Goal: Transaction & Acquisition: Purchase product/service

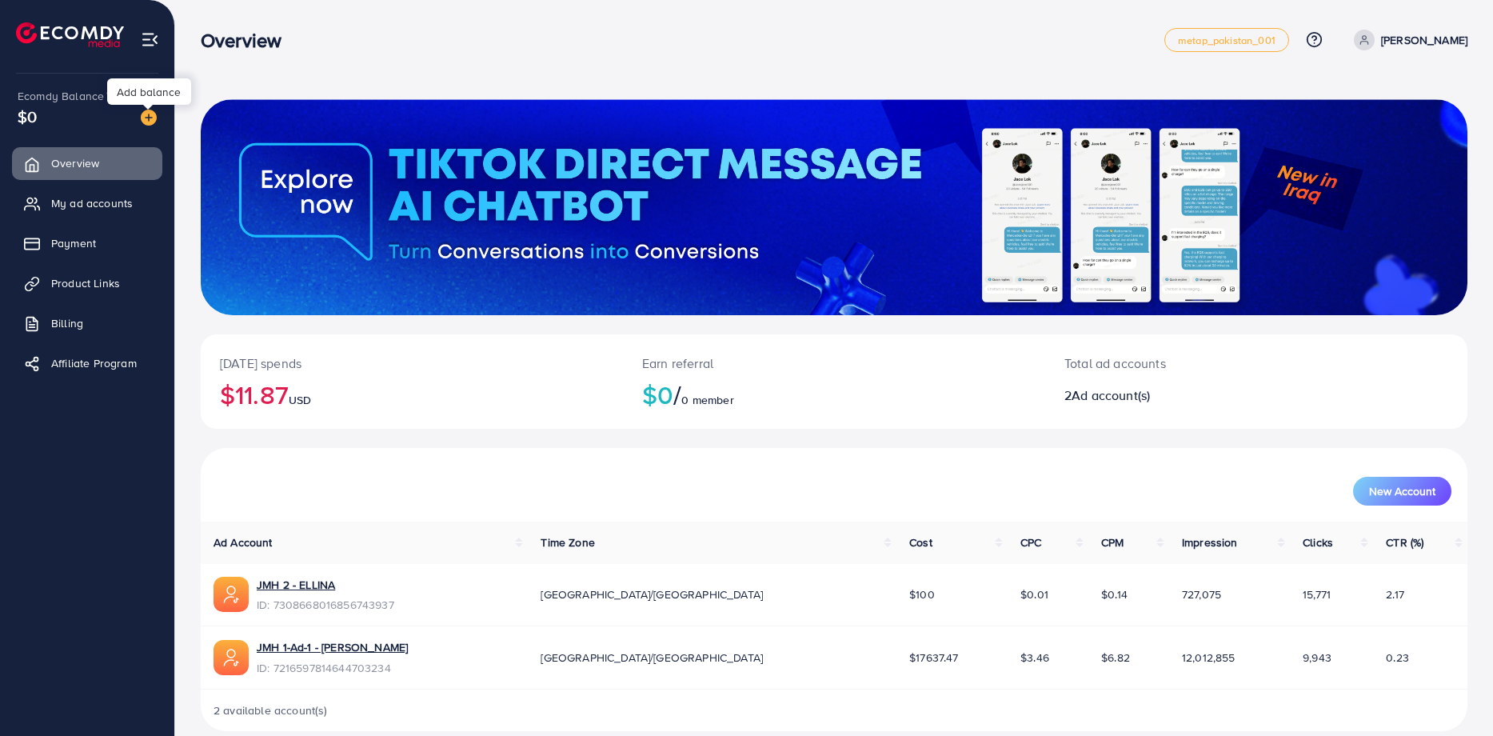
click at [148, 116] on img at bounding box center [149, 118] width 16 height 16
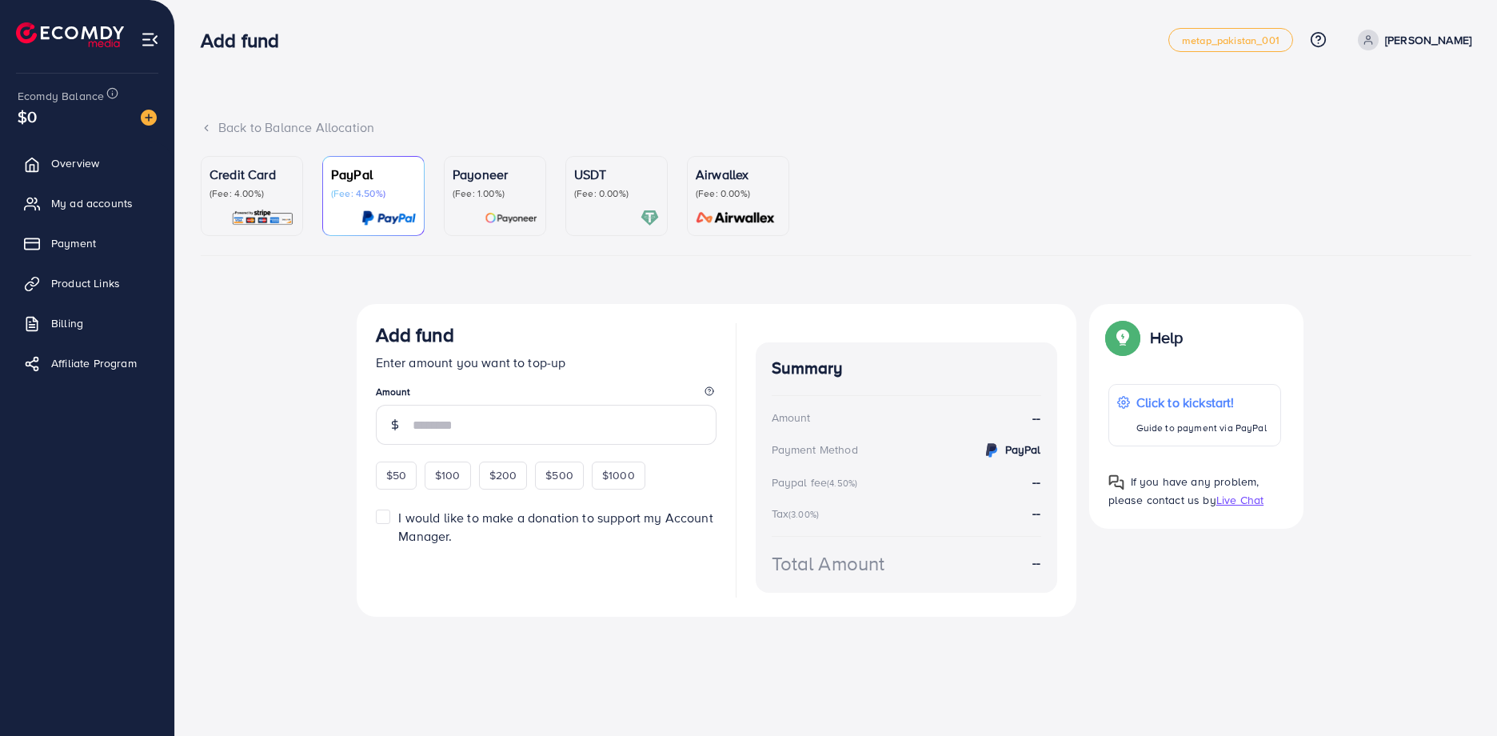
click at [273, 206] on div "Credit Card (Fee: 4.00%)" at bounding box center [252, 196] width 85 height 62
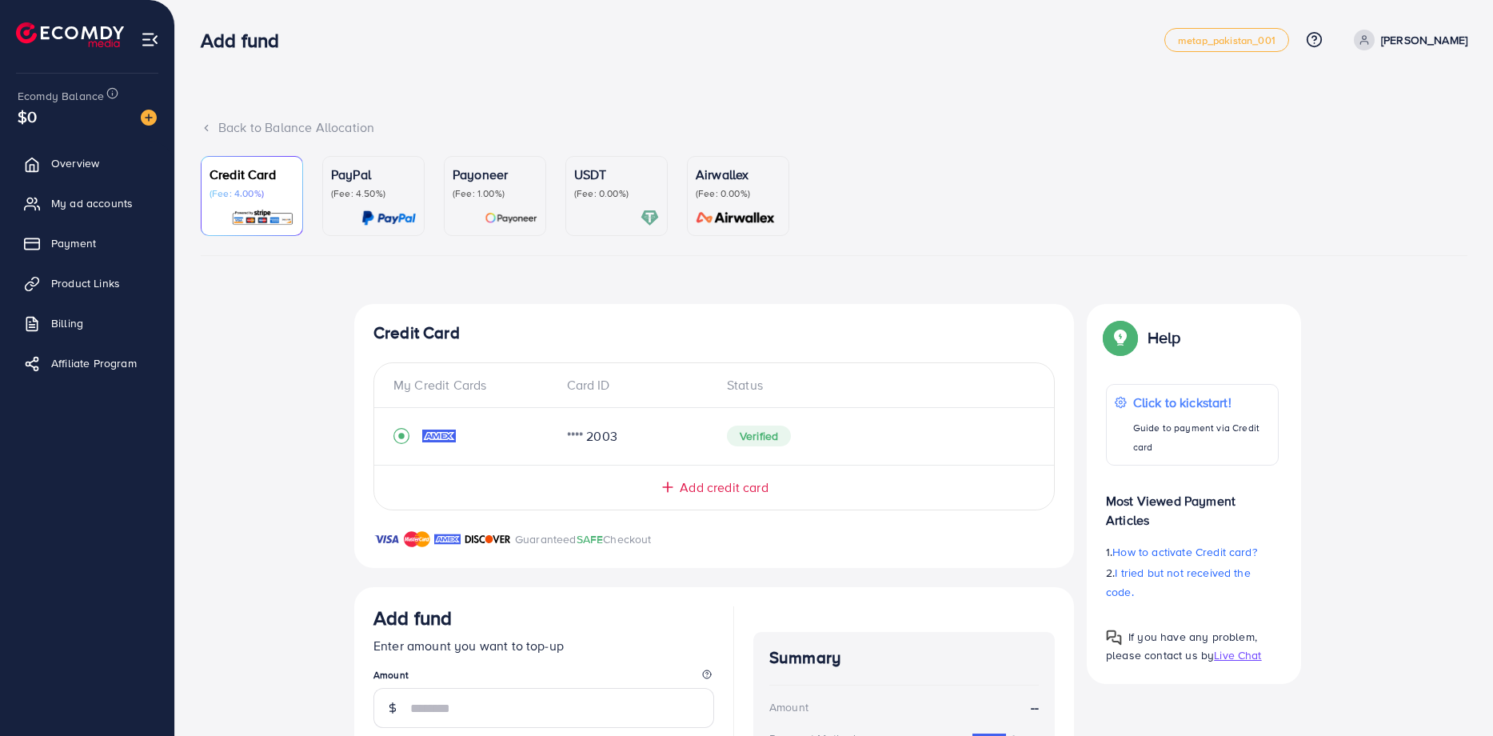
scroll to position [228, 0]
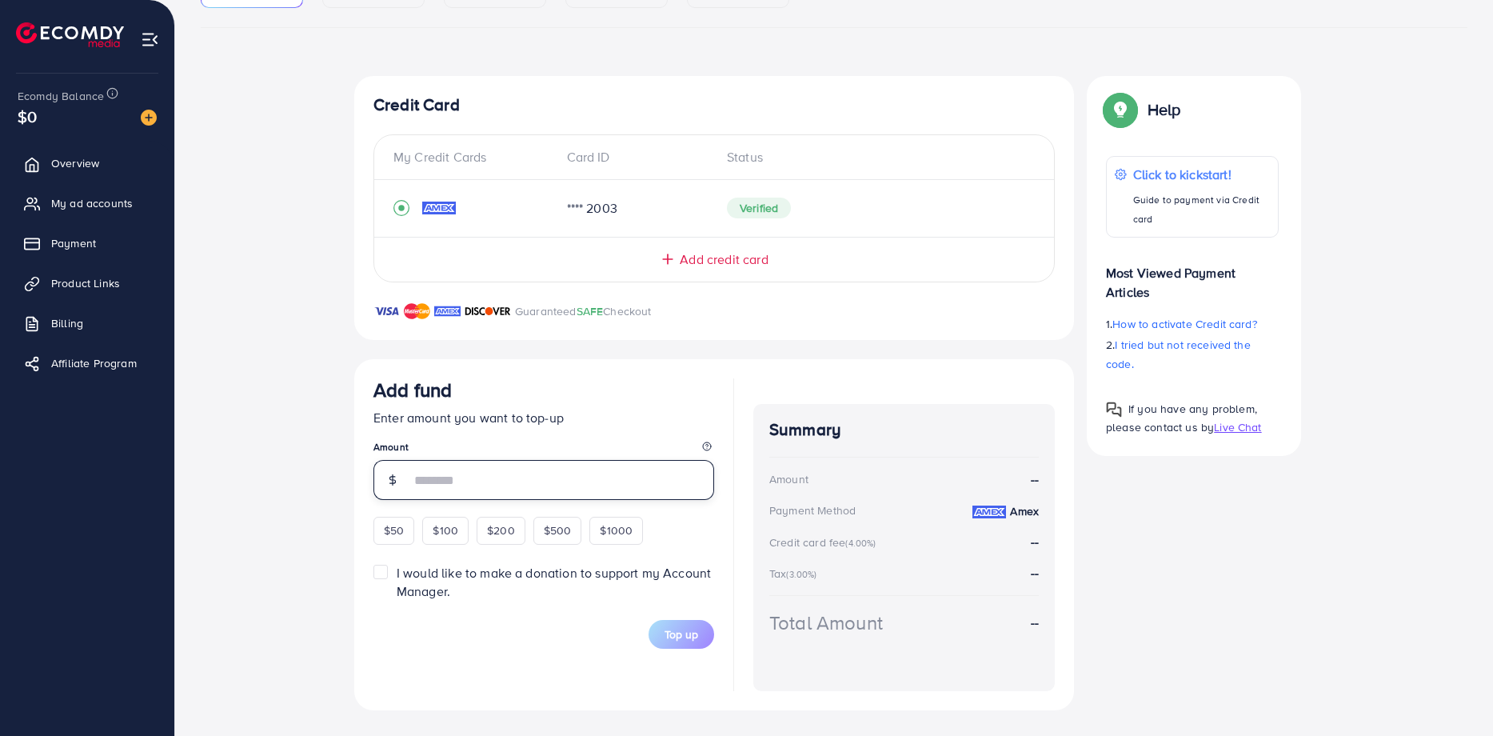
click at [551, 470] on input "number" at bounding box center [562, 480] width 304 height 40
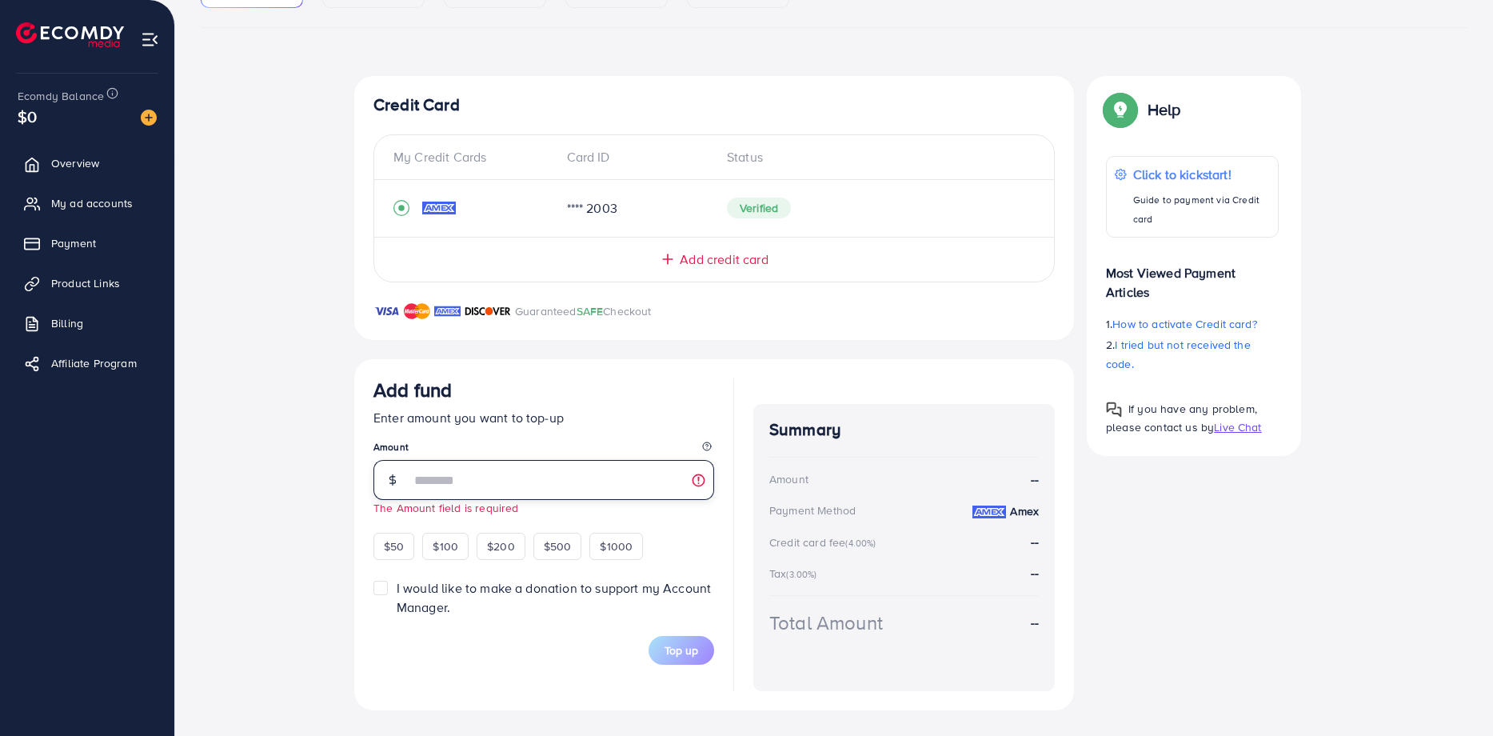
click at [493, 473] on input "number" at bounding box center [562, 480] width 304 height 40
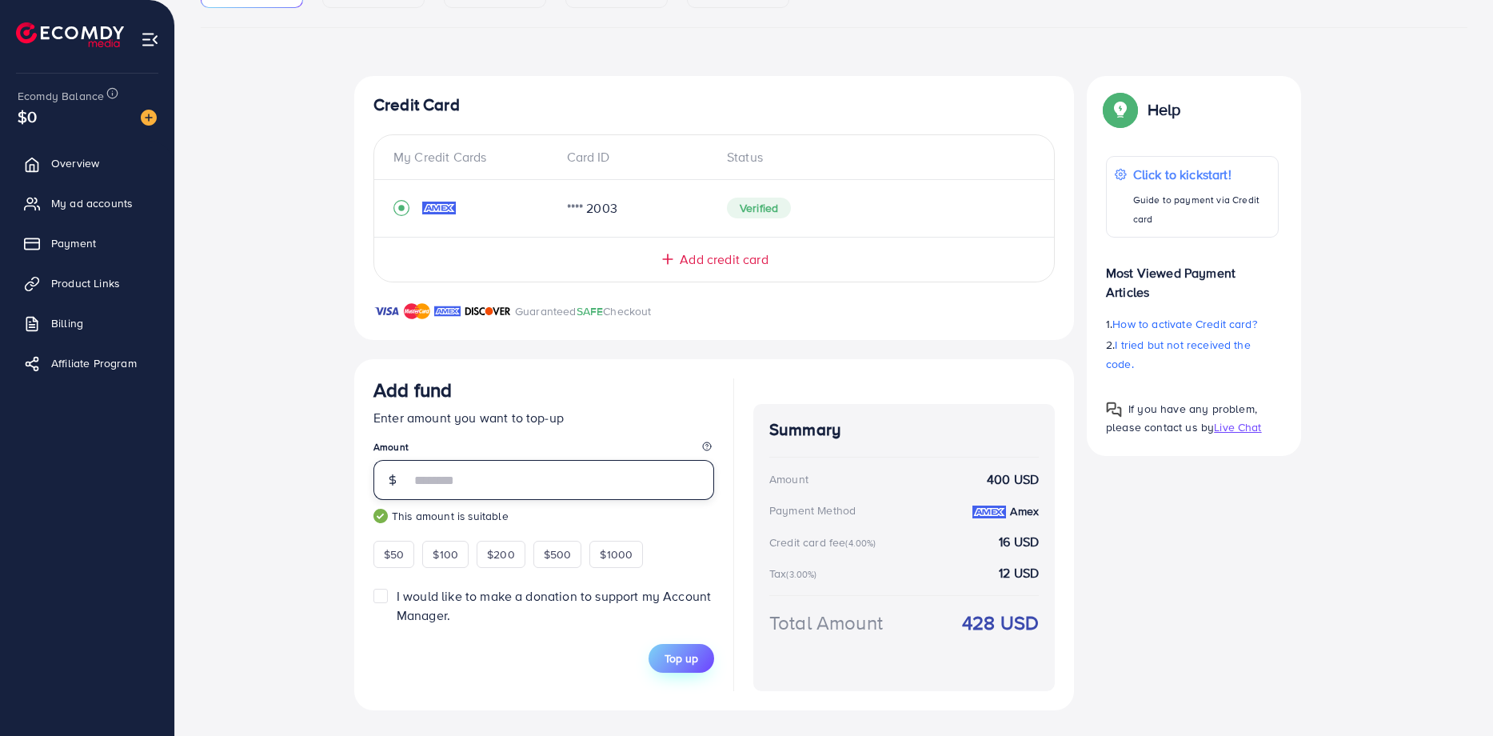
type input "***"
click at [689, 665] on span "Top up" at bounding box center [682, 658] width 34 height 16
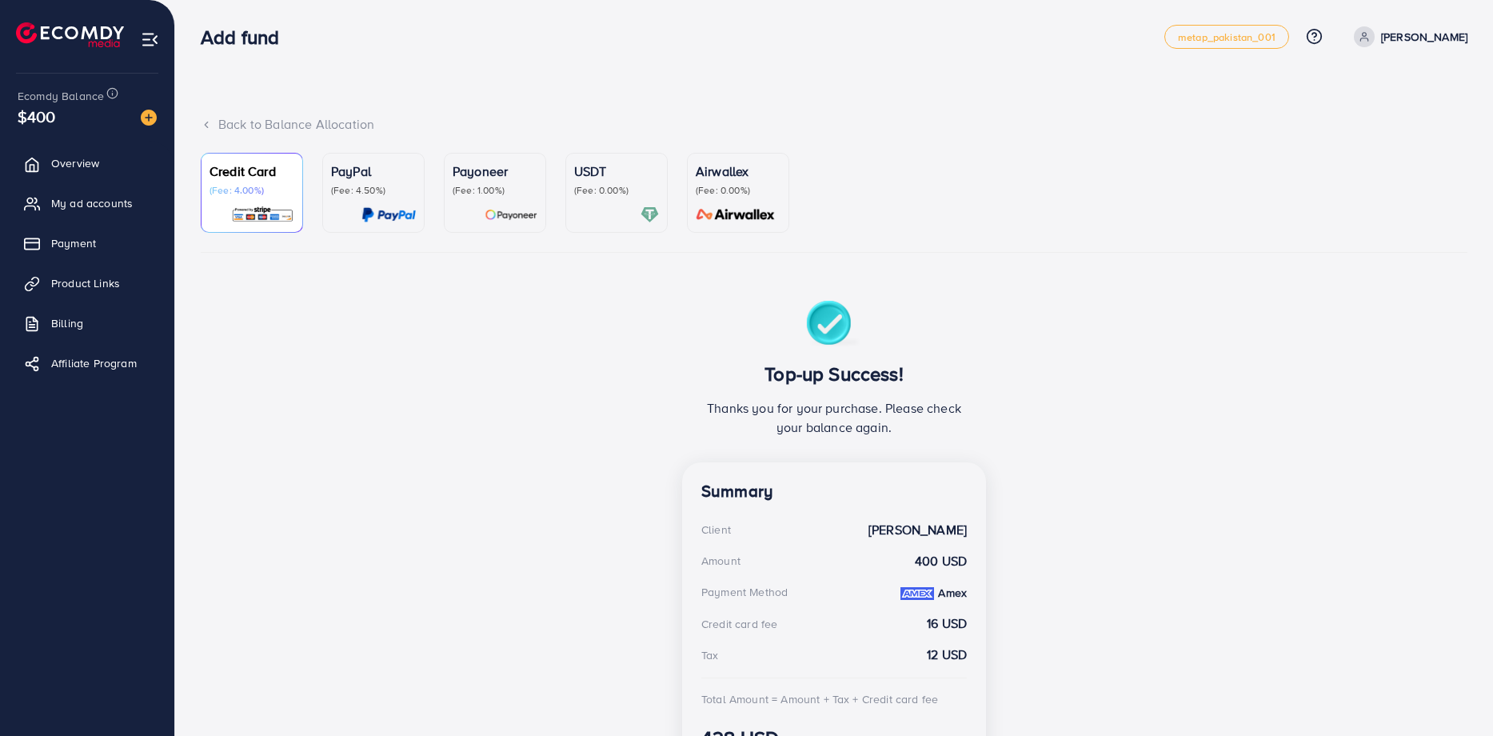
scroll to position [0, 0]
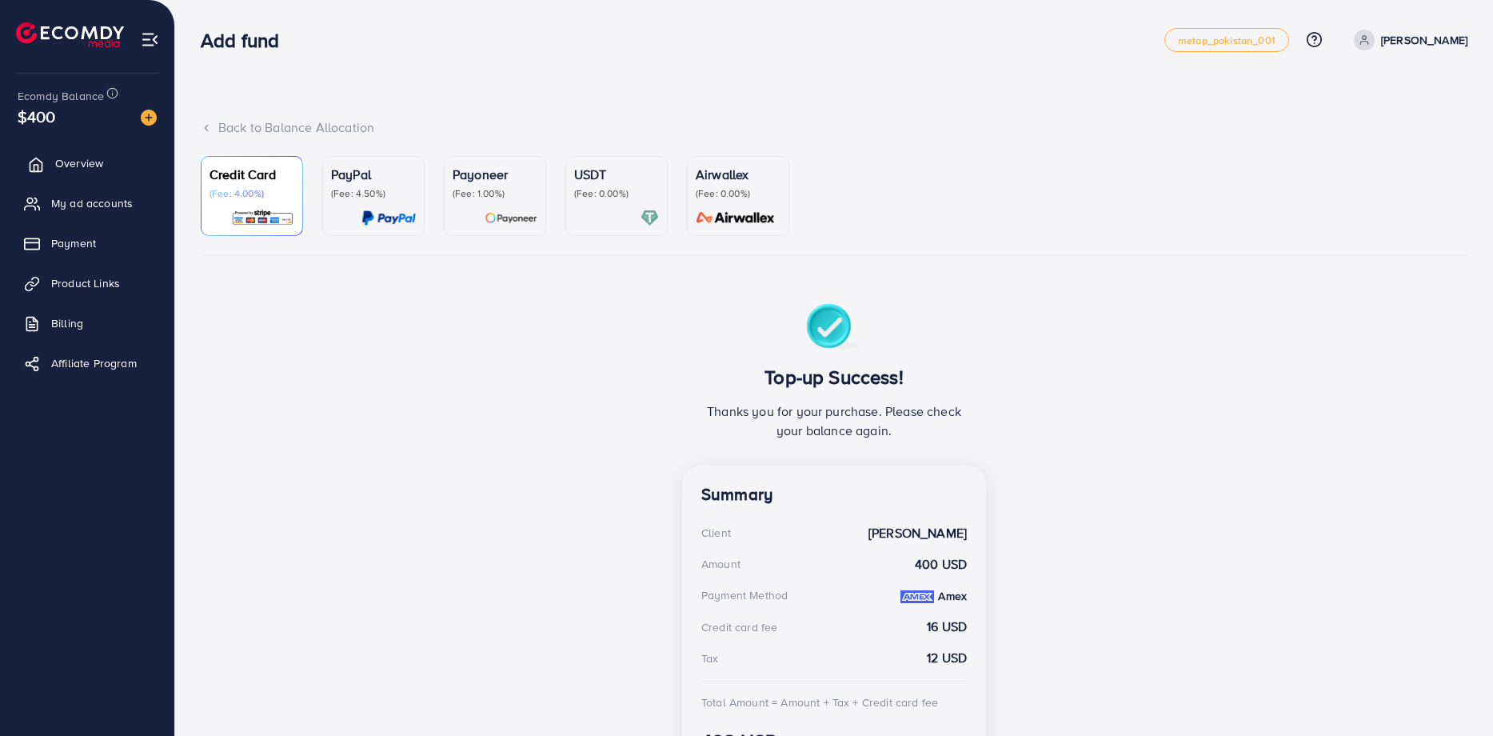
click at [74, 165] on span "Overview" at bounding box center [79, 163] width 48 height 16
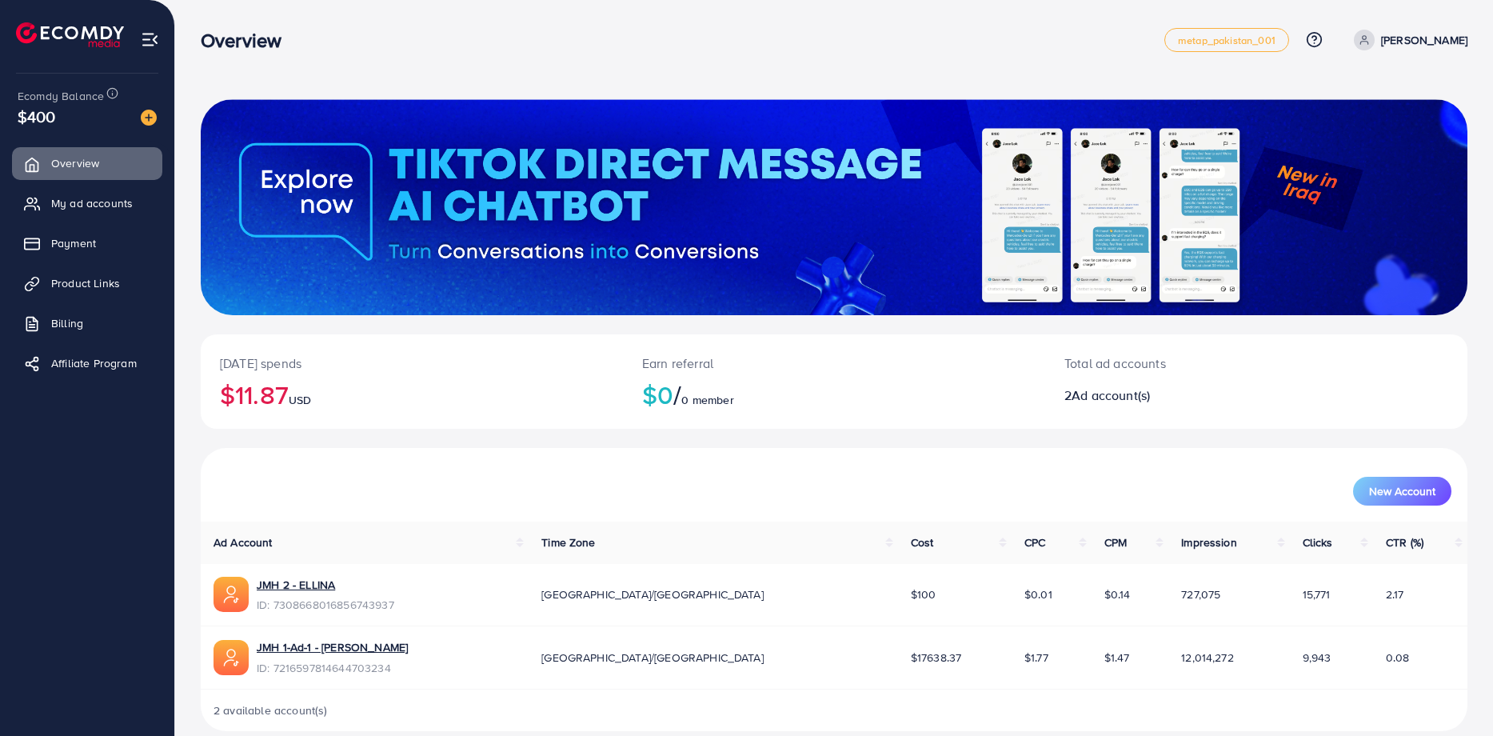
click at [1433, 37] on p "[PERSON_NAME]" at bounding box center [1424, 39] width 86 height 19
click at [1371, 131] on span "Log out" at bounding box center [1371, 131] width 43 height 19
